Goal: Task Accomplishment & Management: Use online tool/utility

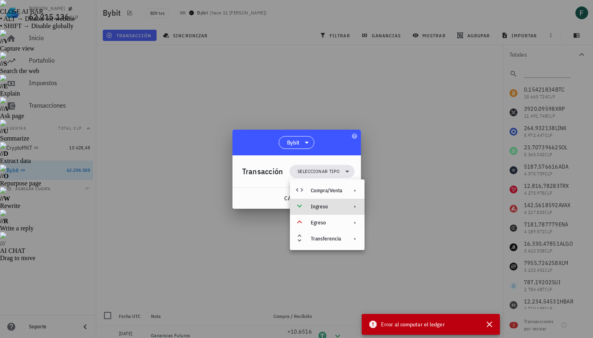
click at [315, 204] on div "Ingreso" at bounding box center [326, 206] width 31 height 6
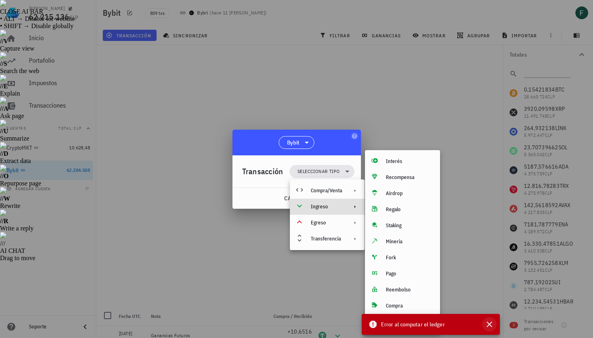
click at [488, 325] on icon "button" at bounding box center [489, 324] width 10 height 10
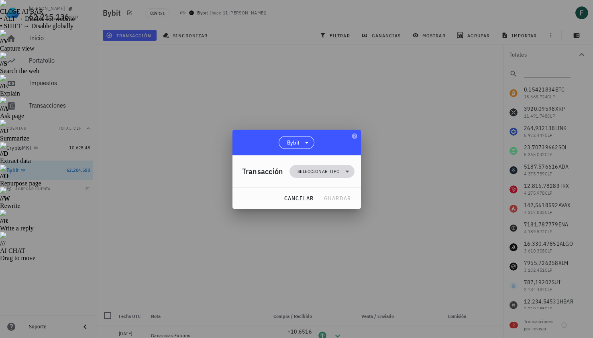
click at [338, 172] on span "Seleccionar tipo" at bounding box center [318, 171] width 42 height 8
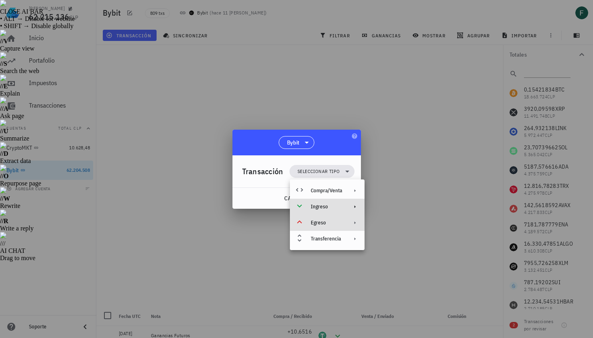
click at [335, 223] on div "Egreso" at bounding box center [326, 222] width 31 height 6
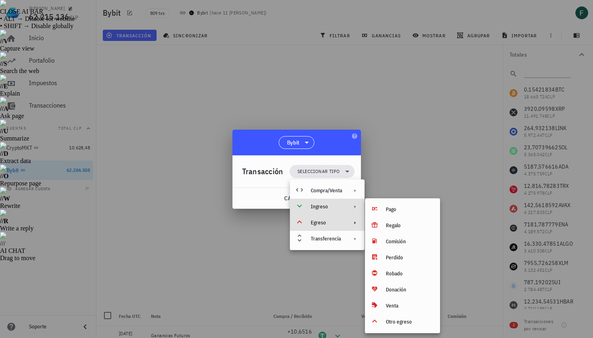
click at [329, 206] on div "Ingreso" at bounding box center [326, 206] width 31 height 6
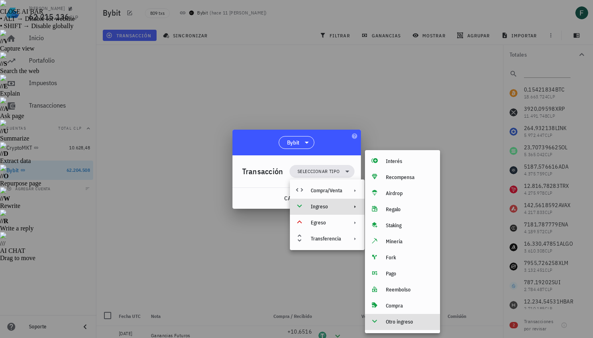
click at [390, 323] on div "Otro ingreso" at bounding box center [410, 322] width 48 height 6
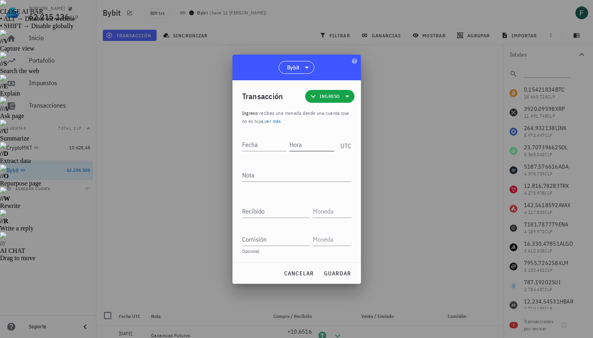
click at [300, 146] on input "Hora" at bounding box center [311, 144] width 45 height 13
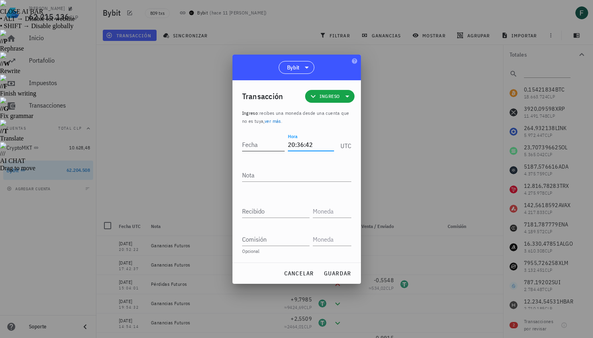
type input "20:36:42"
click at [246, 143] on input "Fecha" at bounding box center [263, 144] width 43 height 13
type input "[DATE]"
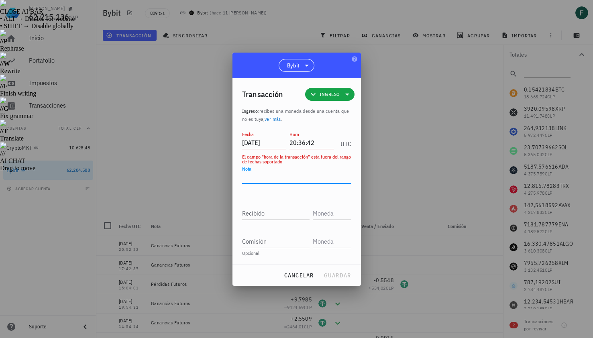
click at [255, 178] on textarea "Nota" at bounding box center [296, 177] width 109 height 13
type textarea "Ganancias Futuros"
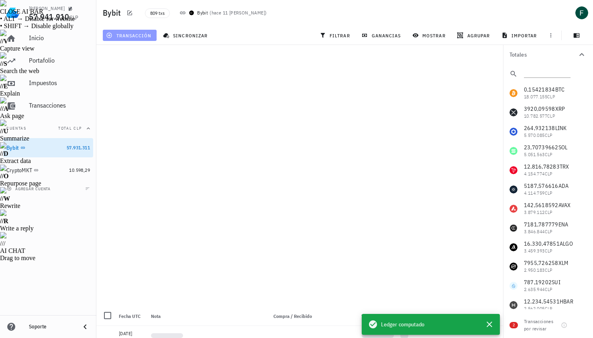
click at [128, 38] on span "transacción" at bounding box center [130, 35] width 44 height 6
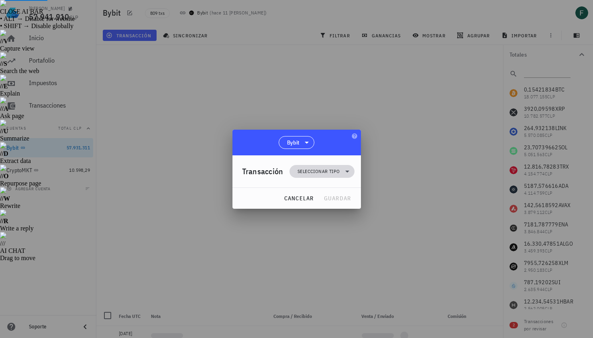
click at [316, 171] on span "Seleccionar tipo" at bounding box center [318, 171] width 42 height 8
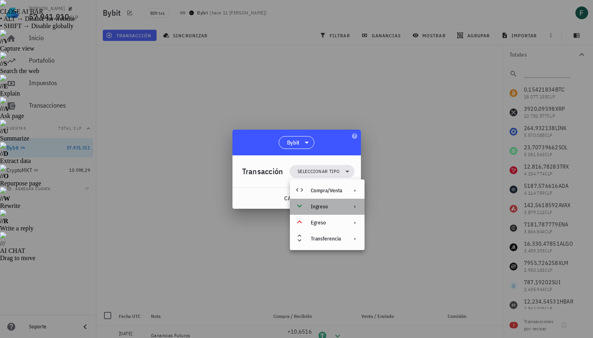
click at [326, 205] on div "Ingreso" at bounding box center [326, 206] width 31 height 6
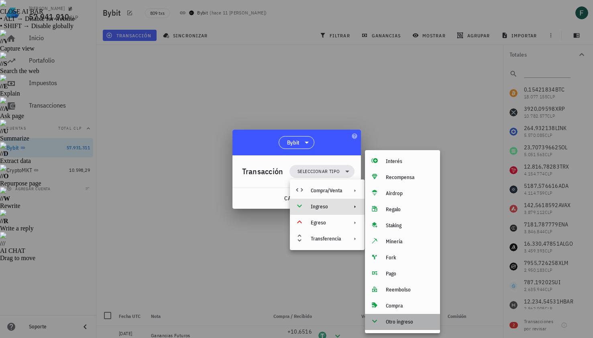
click at [406, 321] on div "Otro ingreso" at bounding box center [410, 322] width 48 height 6
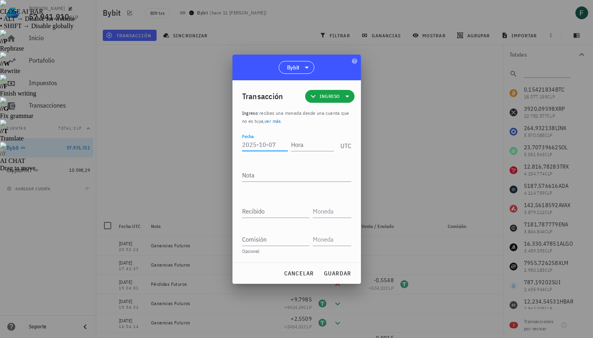
click at [267, 146] on input "Fecha" at bounding box center [265, 144] width 46 height 13
type input "[DATE]"
click at [300, 148] on input "Hora" at bounding box center [312, 144] width 43 height 13
type input "20:36:42"
click at [299, 175] on textarea "Nota" at bounding box center [296, 175] width 109 height 13
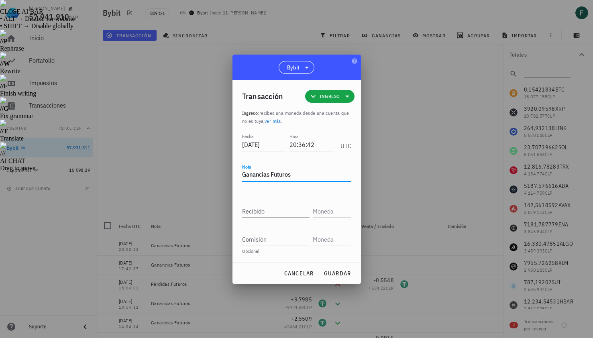
type textarea "Ganancias Futuros"
click at [289, 208] on input "Recibido" at bounding box center [275, 211] width 67 height 13
paste input "10,8483"
type input "10,8483"
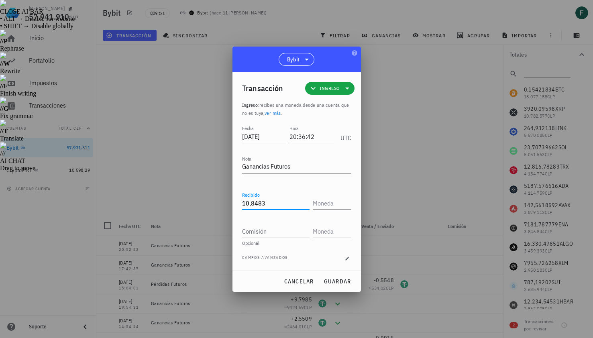
click at [337, 206] on input "text" at bounding box center [331, 203] width 37 height 13
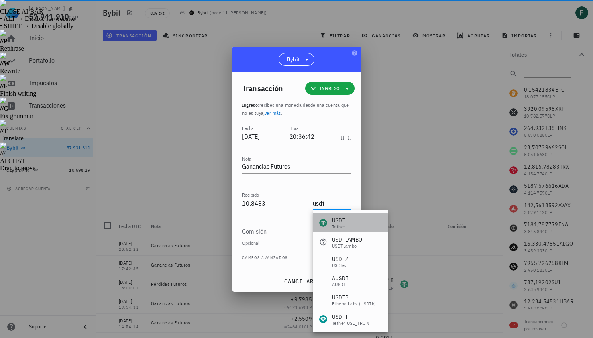
click at [337, 219] on div "USDT" at bounding box center [338, 220] width 13 height 8
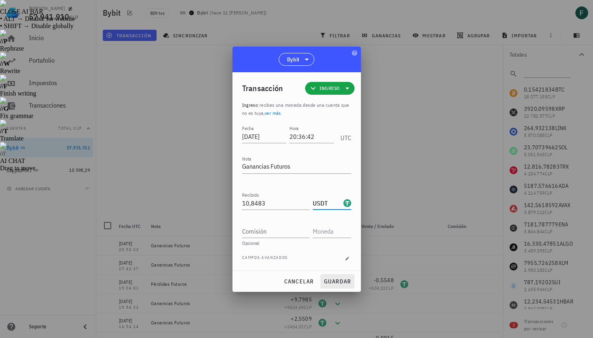
type input "USDT"
click at [333, 280] on span "guardar" at bounding box center [337, 281] width 28 height 7
